Goal: Check status: Check status

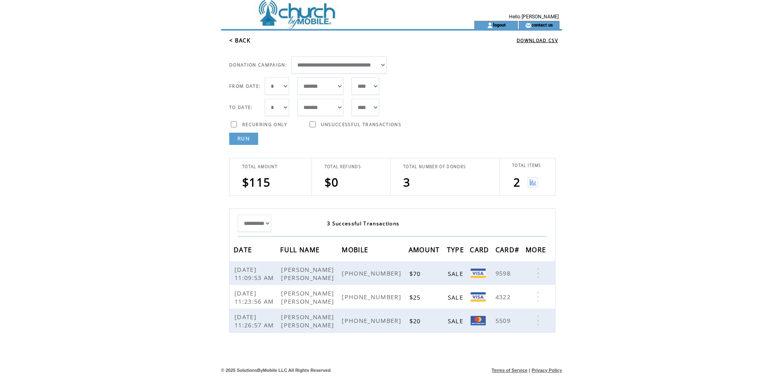
click at [249, 140] on link "RUN" at bounding box center [243, 139] width 29 height 12
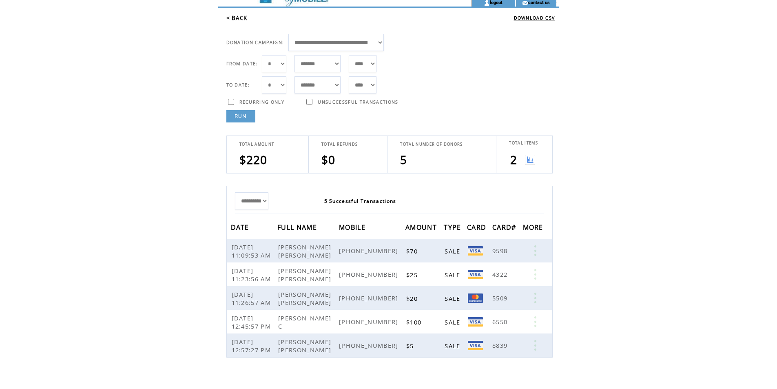
scroll to position [35, 0]
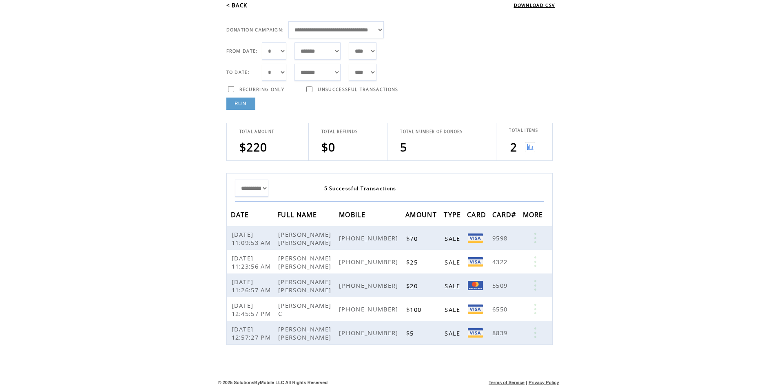
click at [249, 103] on link "RUN" at bounding box center [240, 103] width 29 height 12
click at [246, 100] on link "RUN" at bounding box center [240, 103] width 29 height 12
click at [238, 105] on link "RUN" at bounding box center [240, 103] width 29 height 12
click at [239, 108] on link "RUN" at bounding box center [240, 103] width 29 height 12
click at [244, 101] on link "RUN" at bounding box center [240, 103] width 29 height 12
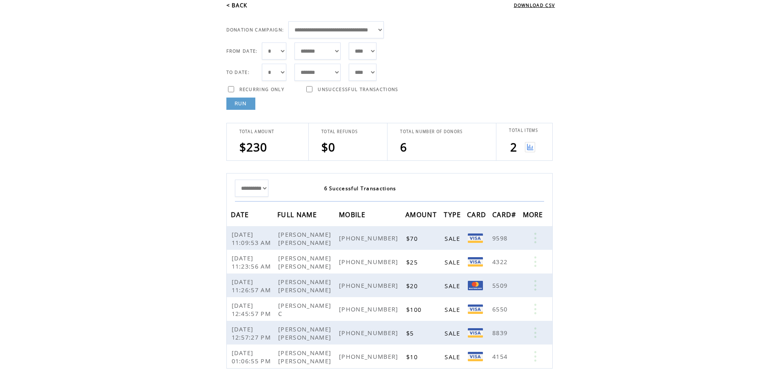
click at [247, 100] on link "RUN" at bounding box center [240, 103] width 29 height 12
click at [251, 100] on link "RUN" at bounding box center [240, 103] width 29 height 12
click at [248, 104] on link "RUN" at bounding box center [240, 103] width 29 height 12
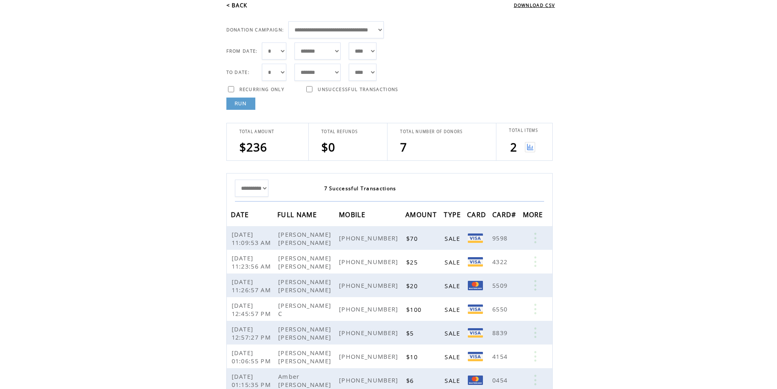
click at [244, 108] on link "RUN" at bounding box center [240, 103] width 29 height 12
click at [237, 105] on link "RUN" at bounding box center [240, 103] width 29 height 12
click at [248, 111] on td "**********" at bounding box center [391, 251] width 335 height 282
click at [239, 101] on link "RUN" at bounding box center [240, 103] width 29 height 12
click at [242, 105] on link "RUN" at bounding box center [240, 103] width 29 height 12
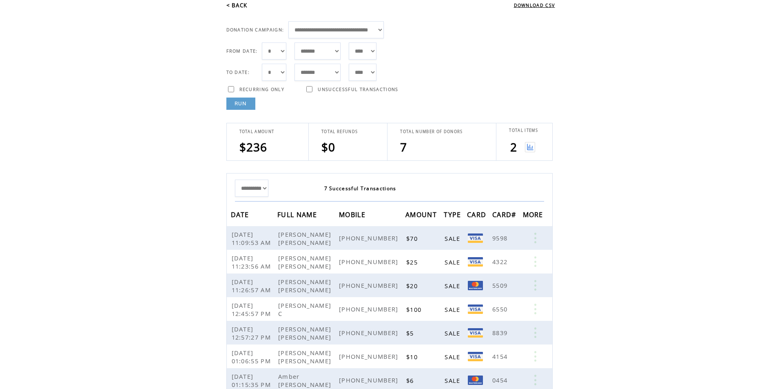
click at [244, 104] on link "RUN" at bounding box center [240, 103] width 29 height 12
click at [235, 103] on link "RUN" at bounding box center [240, 103] width 29 height 12
click at [247, 105] on link "RUN" at bounding box center [240, 103] width 29 height 12
